Goal: Check status: Check status

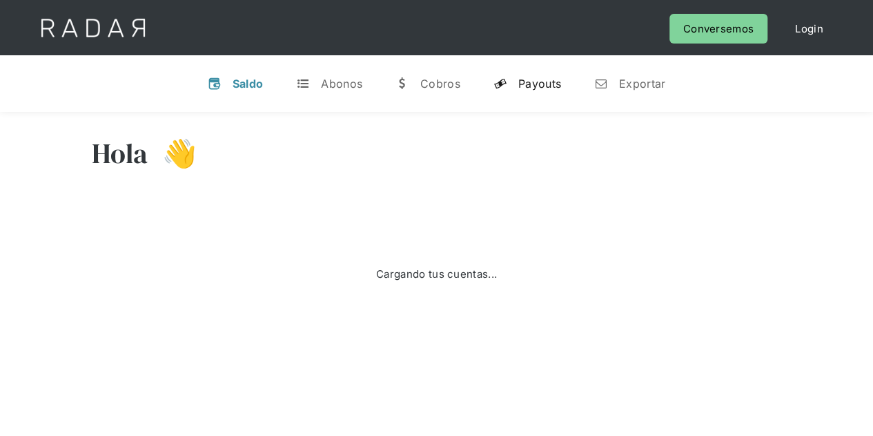
click at [515, 84] on link "y Payouts" at bounding box center [528, 84] width 90 height 36
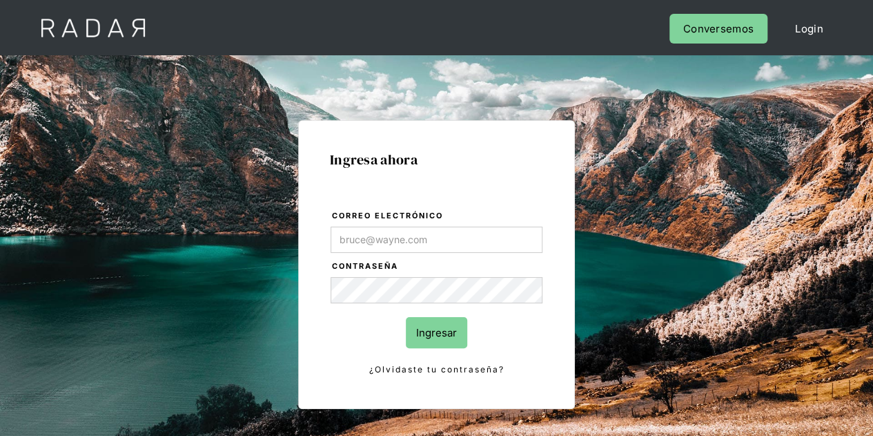
click at [407, 244] on input "Correo electrónico" at bounding box center [437, 239] width 212 height 26
click at [456, 235] on input "Correo electrónico" at bounding box center [437, 239] width 212 height 26
type input "[PERSON_NAME][EMAIL_ADDRESS][DOMAIN_NAME]"
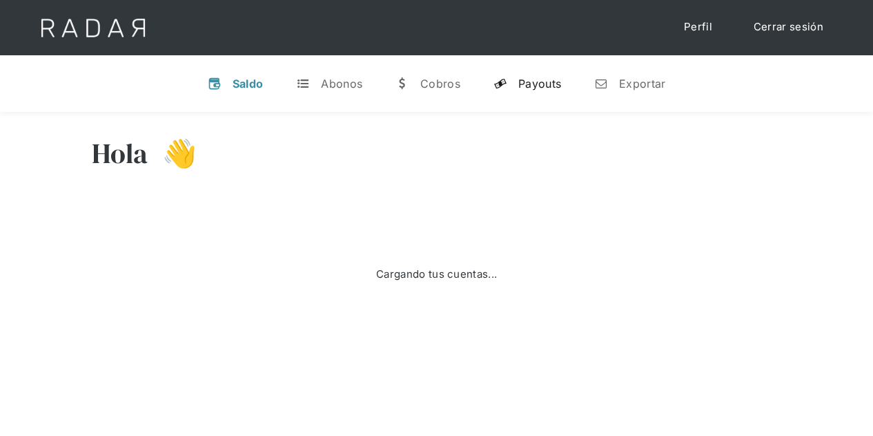
click at [518, 84] on div "Payouts" at bounding box center [539, 84] width 43 height 14
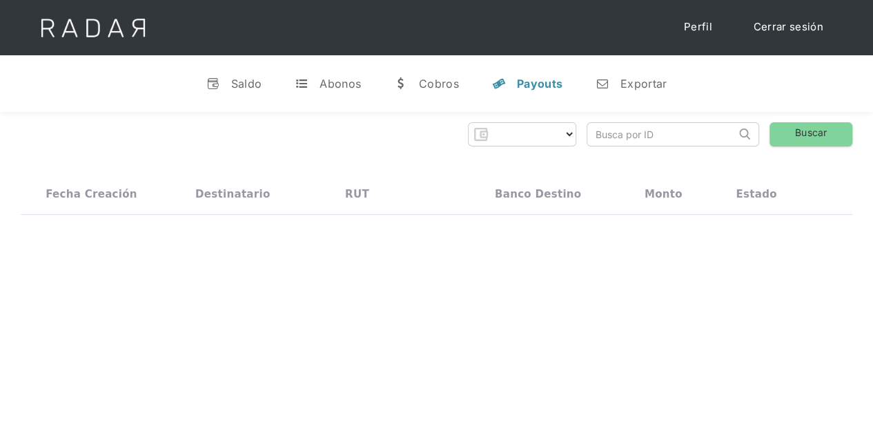
select select "prontopaga"
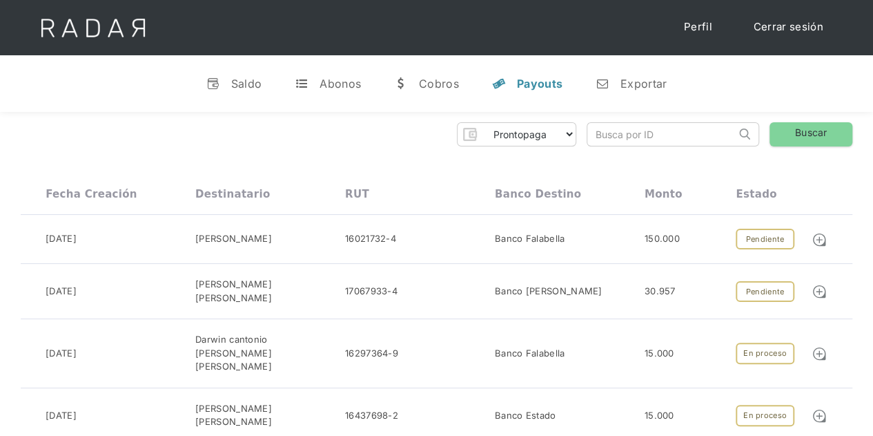
click at [605, 136] on input "search" at bounding box center [662, 134] width 148 height 23
paste input "7f95aa6d-8884-4c3d-b661-705ac1c45712"
click at [806, 129] on link "Buscar" at bounding box center [811, 134] width 83 height 24
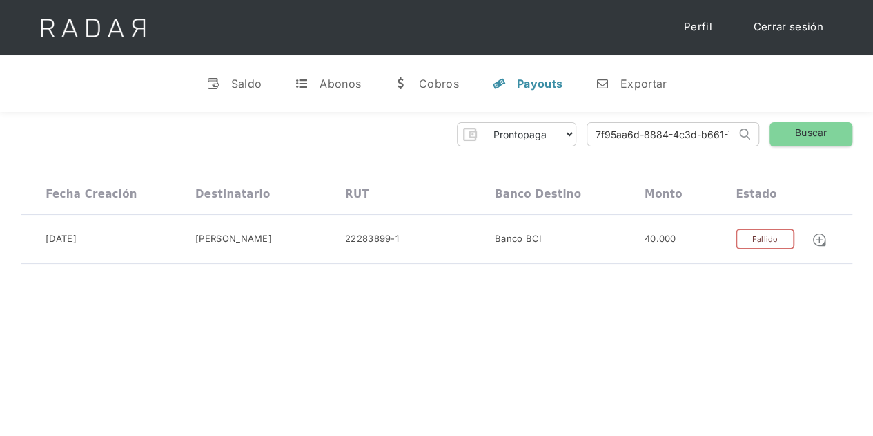
drag, startPoint x: 596, startPoint y: 137, endPoint x: 605, endPoint y: 137, distance: 9.7
click at [606, 137] on div "Prontopaga Prontopaga 2 Thank you! Your submission has been received! Oops! Som…" at bounding box center [437, 134] width 832 height 24
click at [603, 147] on div "Prontopaga Prontopaga 2 Thank you! Your submission has been received! Oops! Som…" at bounding box center [436, 193] width 873 height 163
drag, startPoint x: 592, startPoint y: 135, endPoint x: 752, endPoint y: 132, distance: 160.2
click at [752, 132] on form "7f95aa6d-8884-4c3d-b661-705ac1c45712 Search" at bounding box center [673, 134] width 173 height 24
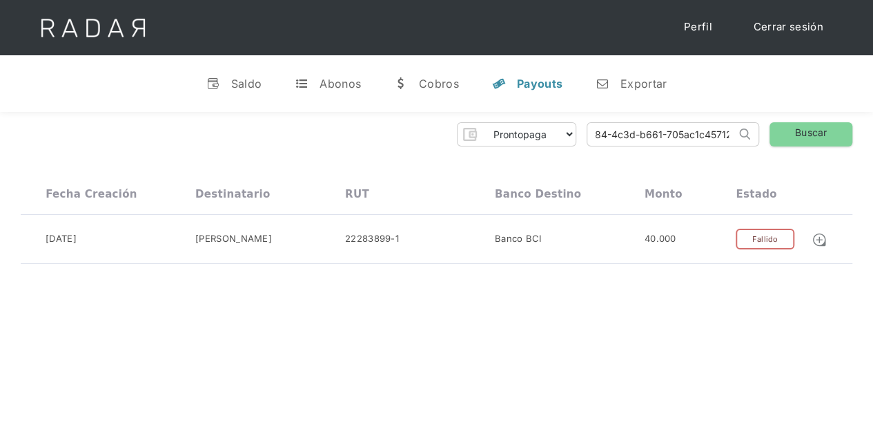
paste input "08381f6b-1e1b-46fa-80e0-6553206e2fe9"
click at [796, 135] on link "Buscar" at bounding box center [811, 134] width 83 height 24
drag, startPoint x: 590, startPoint y: 131, endPoint x: 767, endPoint y: 132, distance: 177.4
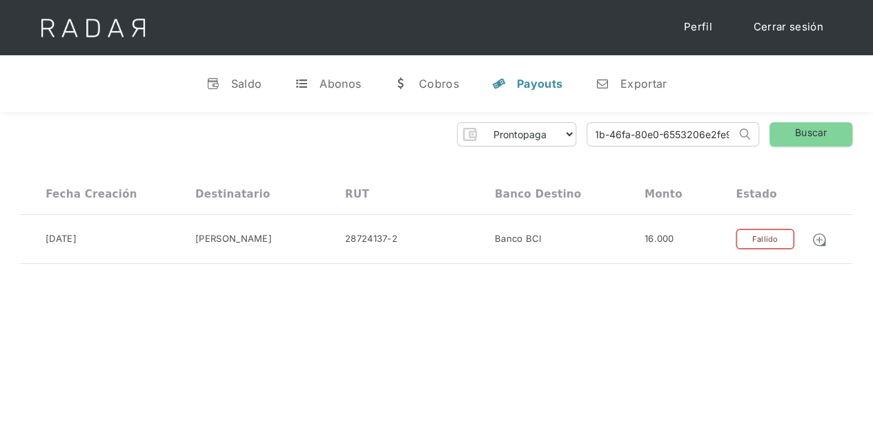
click at [767, 132] on div "Prontopaga Prontopaga 2 Thank you! Your submission has been received! Oops! Som…" at bounding box center [437, 134] width 832 height 24
paste input "94487776-cecb-4758-aea7-c1d5214f3a9e"
click at [794, 133] on link "Buscar" at bounding box center [811, 134] width 83 height 24
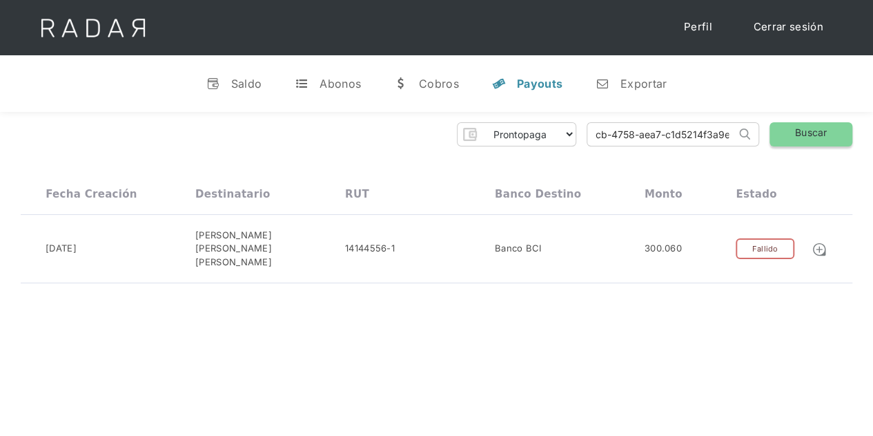
drag, startPoint x: 591, startPoint y: 134, endPoint x: 782, endPoint y: 128, distance: 191.3
click at [782, 128] on div "Prontopaga Prontopaga 2 Thank you! Your submission has been received! Oops! Som…" at bounding box center [437, 134] width 832 height 24
paste input "e17b0eff-e2fd-46d2-8de8-bff5bc178835"
click at [803, 133] on link "Buscar" at bounding box center [811, 134] width 83 height 24
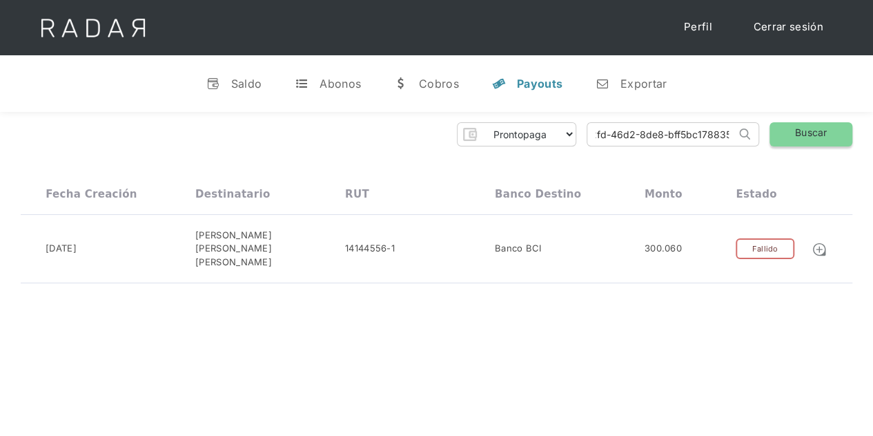
scroll to position [0, 0]
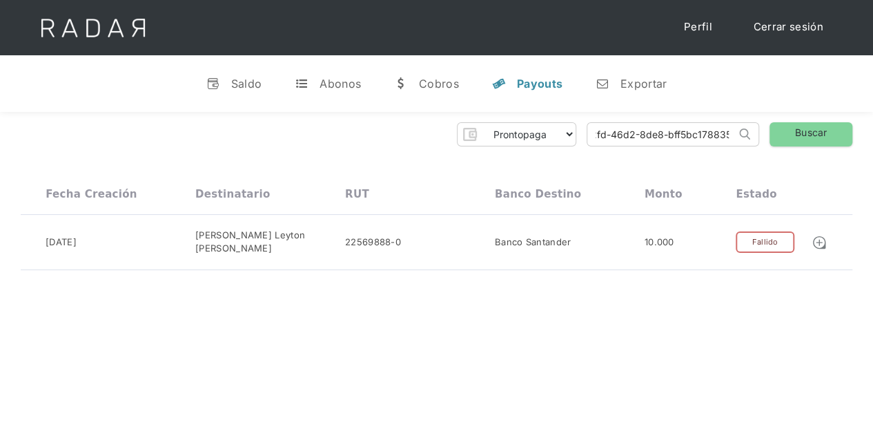
drag, startPoint x: 591, startPoint y: 135, endPoint x: 751, endPoint y: 137, distance: 160.2
click at [751, 137] on form "e17b0eff-e2fd-46d2-8de8-bff5bc178835 Search" at bounding box center [673, 134] width 173 height 24
paste input "c175fa60-aa9e-4d11-a97c-4e2f555237b4"
click at [801, 132] on link "Buscar" at bounding box center [811, 134] width 83 height 24
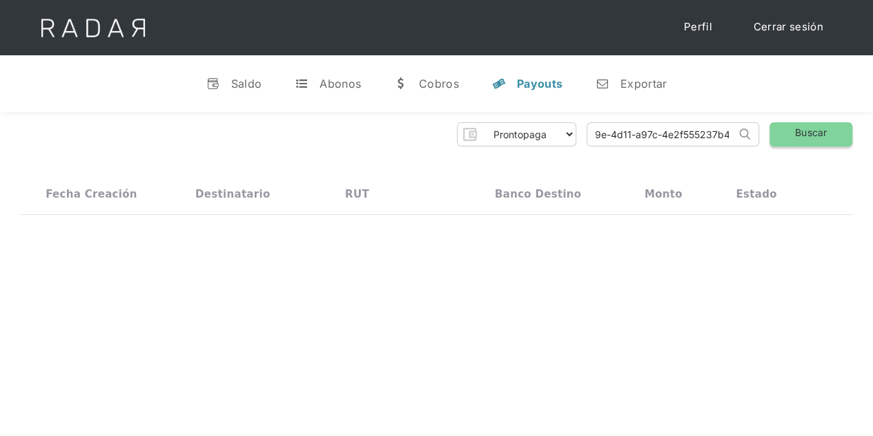
scroll to position [0, 0]
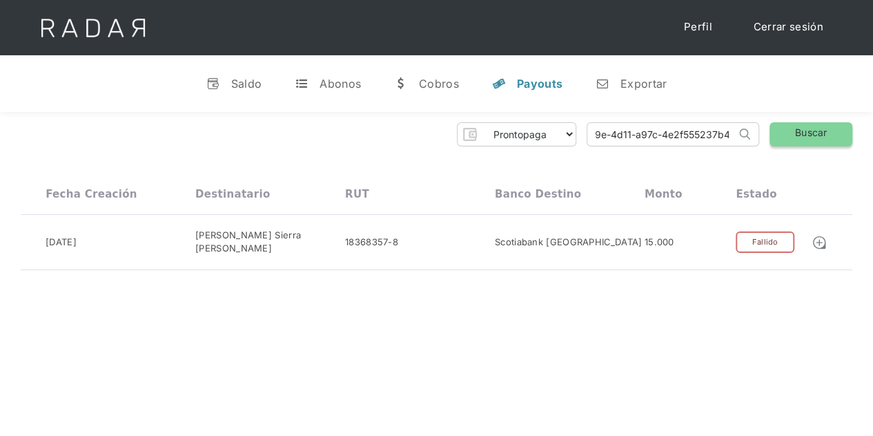
drag, startPoint x: 590, startPoint y: 137, endPoint x: 784, endPoint y: 140, distance: 194.0
click at [784, 140] on div "Prontopaga Prontopaga 2 Thank you! Your submission has been received! Oops! Som…" at bounding box center [437, 134] width 832 height 24
paste input "1654fc49-9141-442d-9404-c0c9fb6a4efc"
click at [791, 118] on div "Prontopaga Prontopaga 2 Thank you! Your submission has been received! Oops! Som…" at bounding box center [436, 196] width 873 height 168
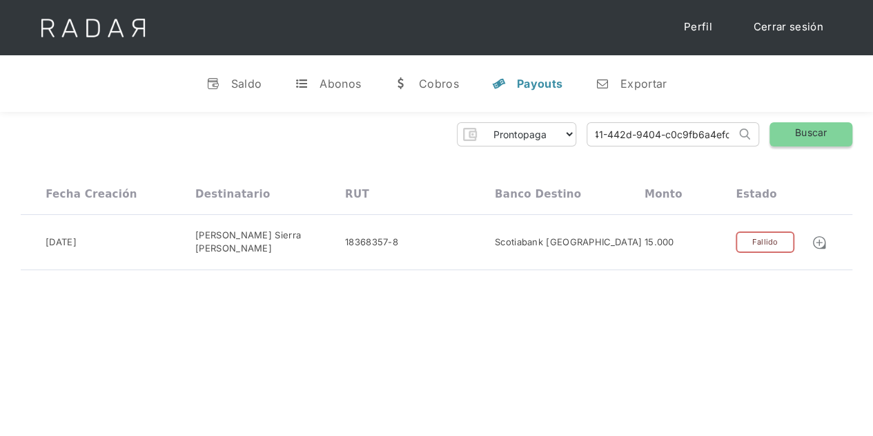
scroll to position [0, 0]
click at [807, 130] on link "Buscar" at bounding box center [811, 134] width 83 height 24
drag, startPoint x: 590, startPoint y: 133, endPoint x: 770, endPoint y: 130, distance: 180.2
click at [770, 130] on div "Prontopaga Prontopaga 2 Thank you! Your submission has been received! Oops! Som…" at bounding box center [437, 134] width 832 height 24
paste input "270b48c6-f03a-4a1a-837c-64c9498d002"
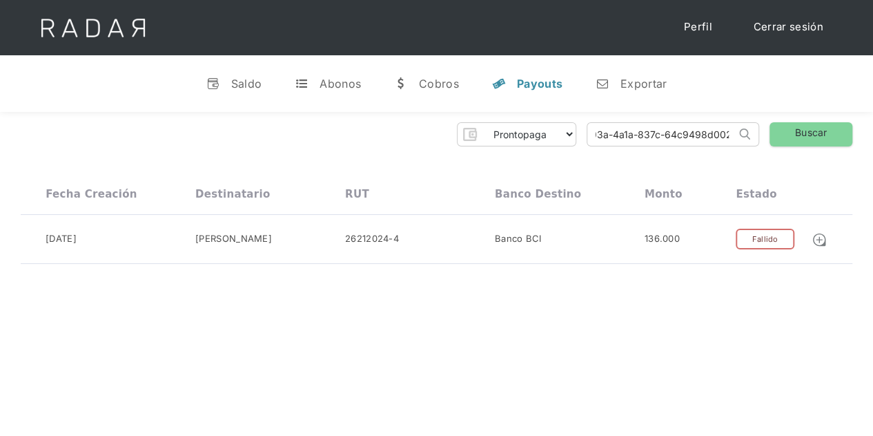
scroll to position [0, 66]
click at [808, 121] on div "Prontopaga Prontopaga 2 Thank you! Your submission has been received! Oops! Som…" at bounding box center [436, 193] width 873 height 163
click at [803, 130] on link "Buscar" at bounding box center [811, 134] width 83 height 24
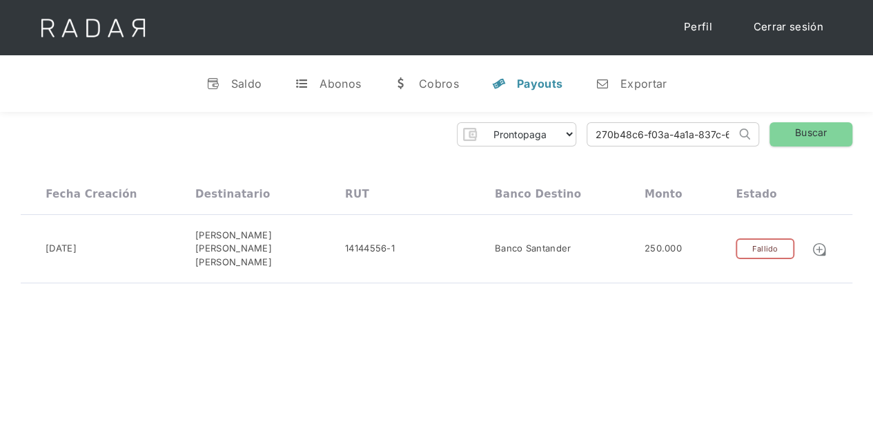
drag, startPoint x: 583, startPoint y: 137, endPoint x: 594, endPoint y: 137, distance: 11.1
click at [594, 137] on div "Prontopaga Prontopaga 2 Thank you! Your submission has been received! Oops! Som…" at bounding box center [437, 134] width 832 height 24
drag, startPoint x: 592, startPoint y: 136, endPoint x: 764, endPoint y: 138, distance: 171.9
click at [764, 138] on div "Prontopaga Prontopaga 2 Thank you! Your submission has been received! Oops! Som…" at bounding box center [437, 134] width 832 height 24
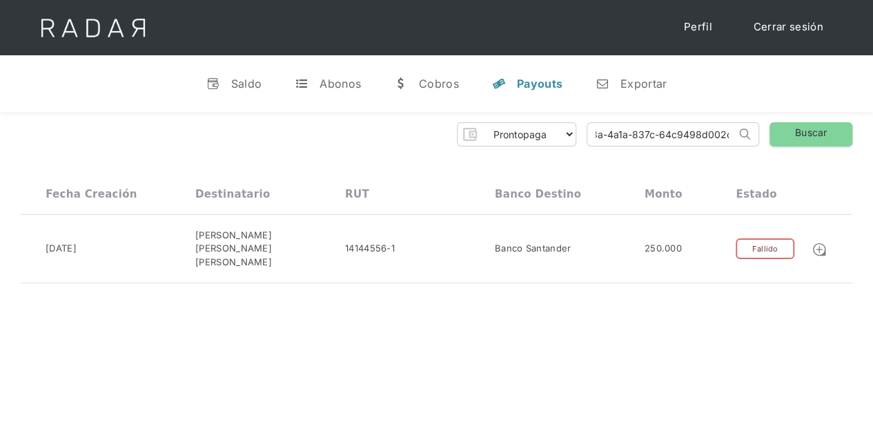
paste input "7902f64b-91db-4bc7-87a5-65e080ba0b8a"
click at [789, 135] on link "Buscar" at bounding box center [811, 134] width 83 height 24
drag, startPoint x: 590, startPoint y: 135, endPoint x: 788, endPoint y: 137, distance: 198.8
click at [788, 137] on div "Prontopaga Prontopaga 2 Thank you! Your submission has been received! Oops! Som…" at bounding box center [437, 134] width 832 height 24
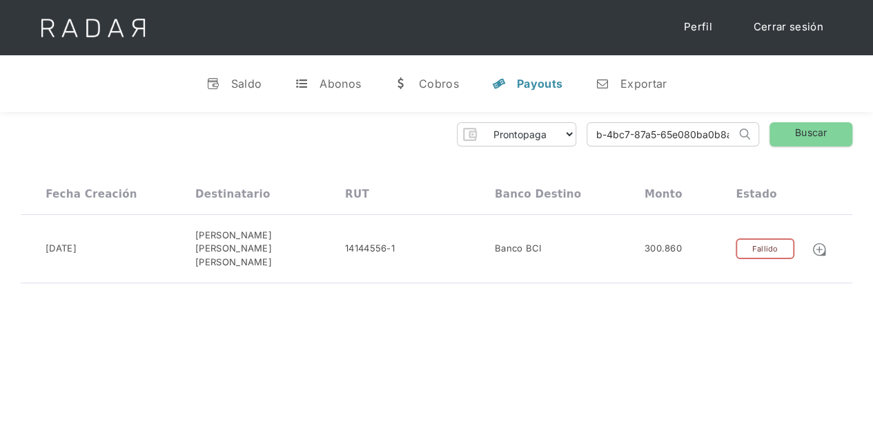
paste input "1c1e73f8-271f-4645-a7b5-fd1ed0f0c125"
click at [806, 130] on link "Buscar" at bounding box center [811, 134] width 83 height 24
drag, startPoint x: 591, startPoint y: 138, endPoint x: 748, endPoint y: 150, distance: 157.8
click at [748, 150] on div "Prontopaga Prontopaga 2 Thank you! Your submission has been received! Oops! Som…" at bounding box center [436, 203] width 873 height 182
paste input "64a80aba-b028-477d-8940-0b041f2a9c3"
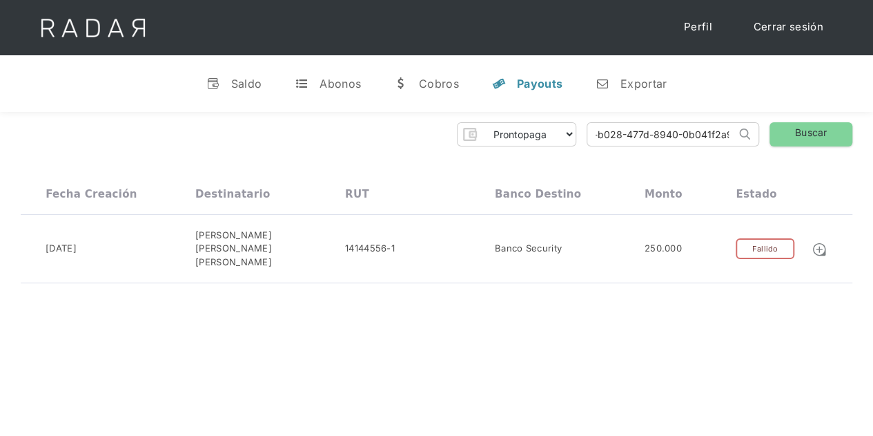
scroll to position [0, 68]
type input "64a80aba-b028-477d-8940-0b041f2a9c35"
click at [800, 133] on link "Buscar" at bounding box center [811, 134] width 83 height 24
